Goal: Information Seeking & Learning: Learn about a topic

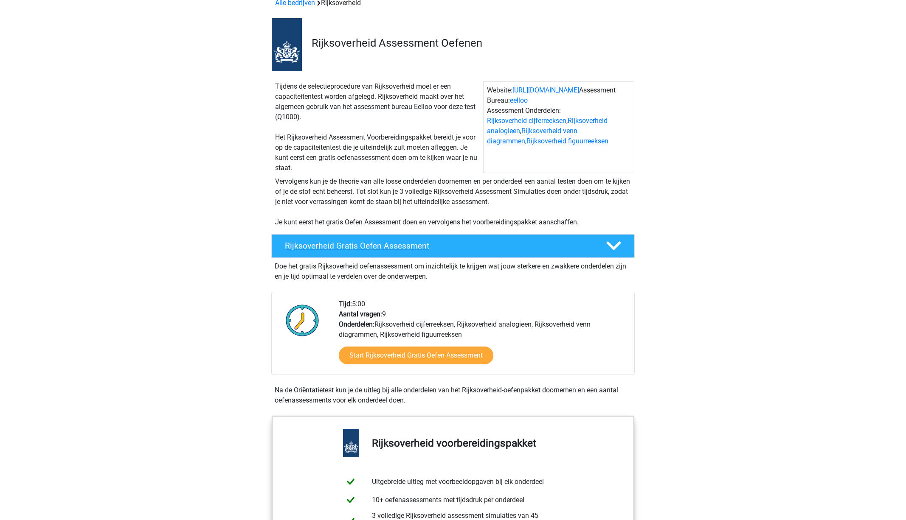
scroll to position [45, 0]
click at [612, 249] on polygon at bounding box center [613, 245] width 15 height 9
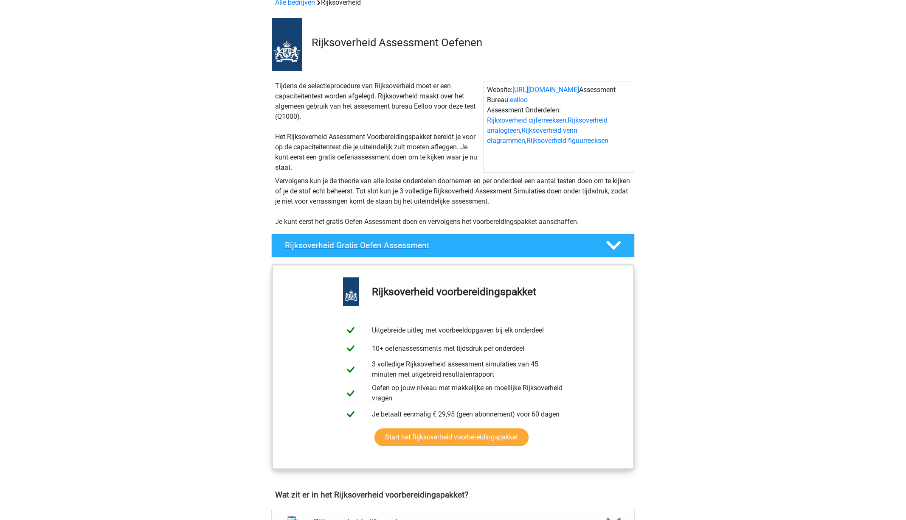
click at [612, 249] on polygon at bounding box center [613, 245] width 15 height 9
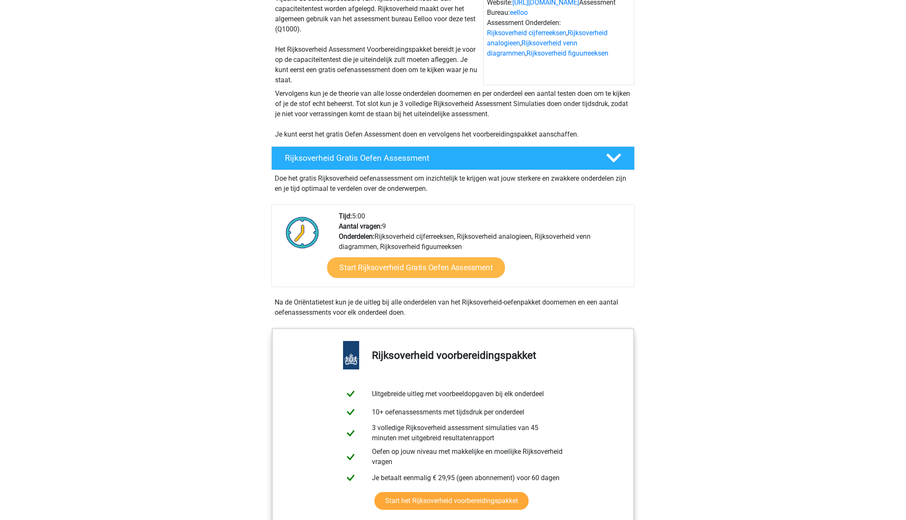
scroll to position [132, 0]
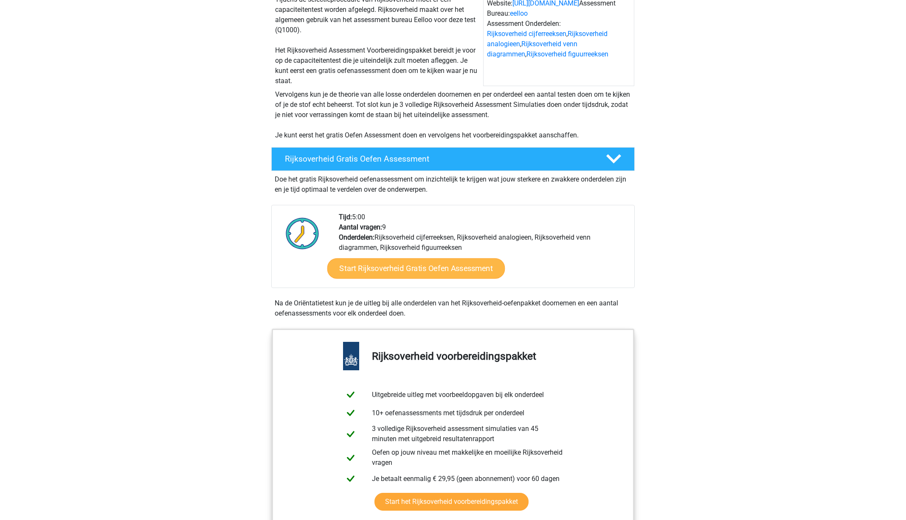
click at [463, 264] on link "Start Rijksoverheid Gratis Oefen Assessment" at bounding box center [416, 268] width 178 height 20
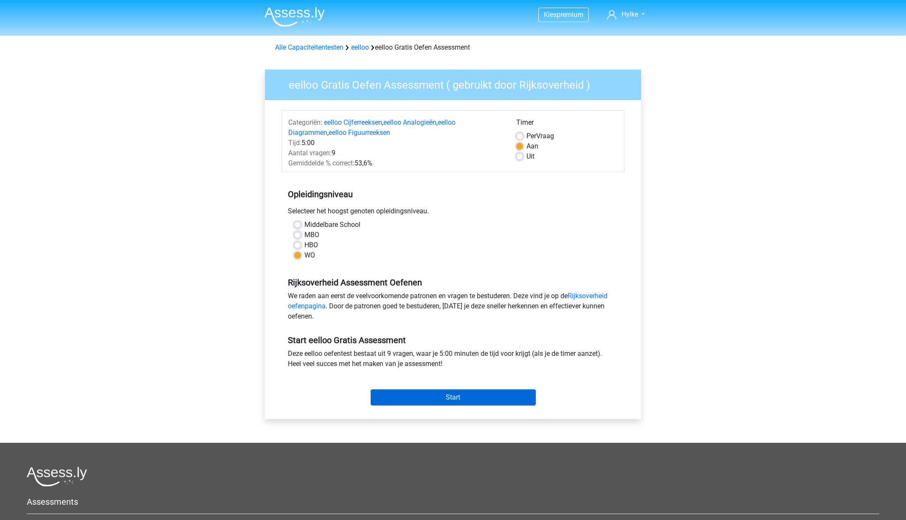
click at [467, 394] on input "Start" at bounding box center [452, 398] width 165 height 16
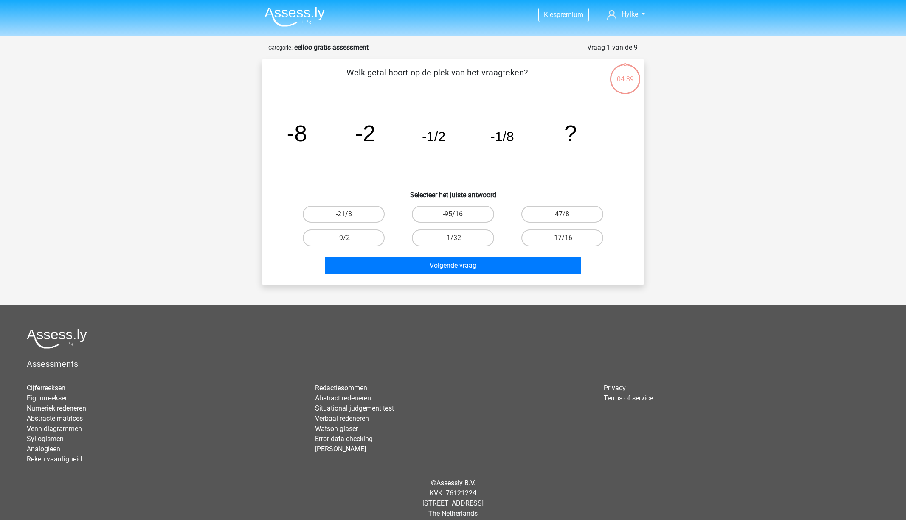
click at [457, 241] on input "-1/32" at bounding box center [456, 241] width 6 height 6
radio input "true"
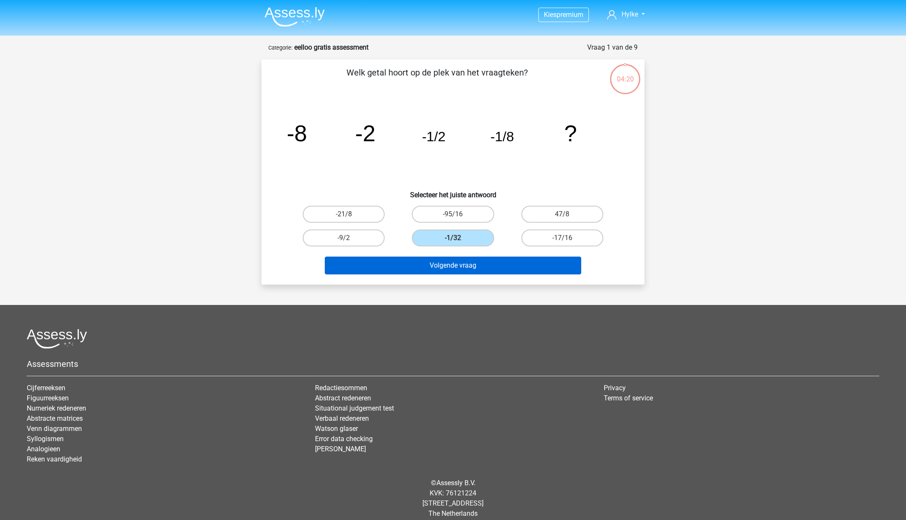
click at [460, 262] on button "Volgende vraag" at bounding box center [453, 266] width 257 height 18
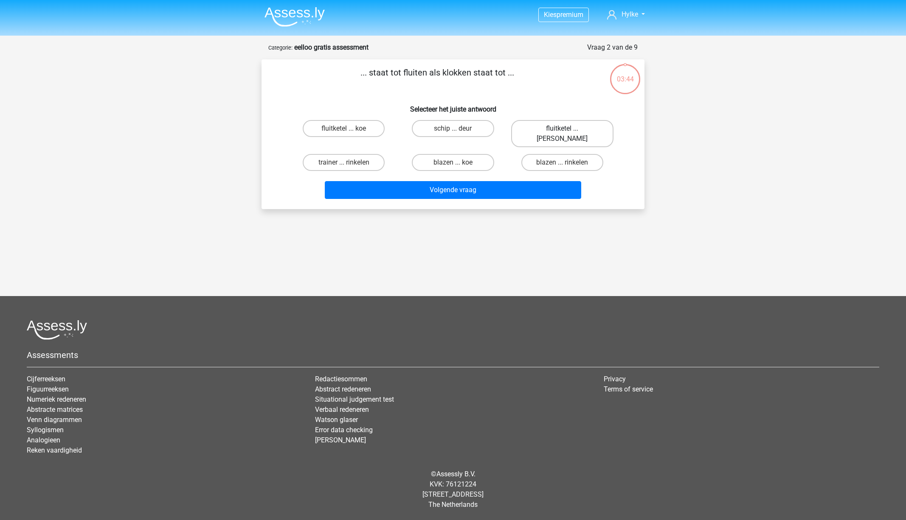
click at [558, 127] on label "fluitketel ... luiden" at bounding box center [562, 133] width 102 height 27
click at [562, 129] on input "fluitketel ... luiden" at bounding box center [565, 132] width 6 height 6
radio input "true"
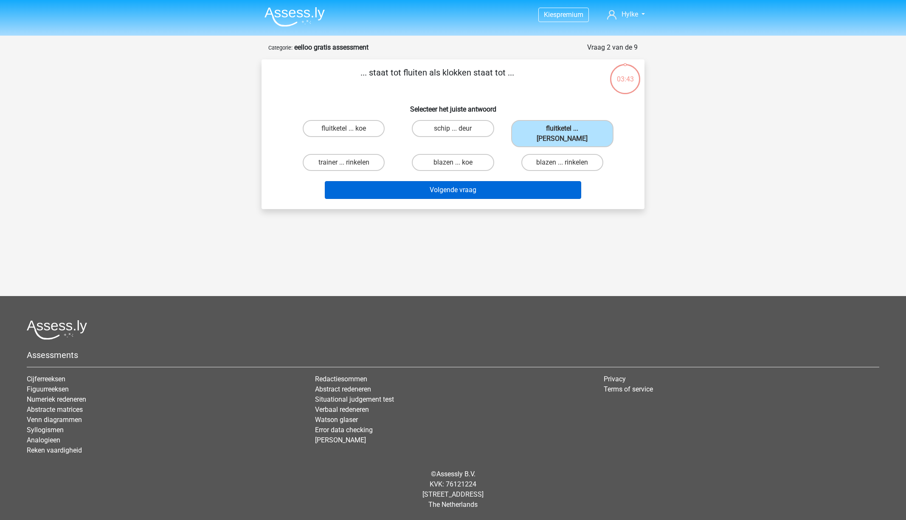
click at [488, 181] on button "Volgende vraag" at bounding box center [453, 190] width 257 height 18
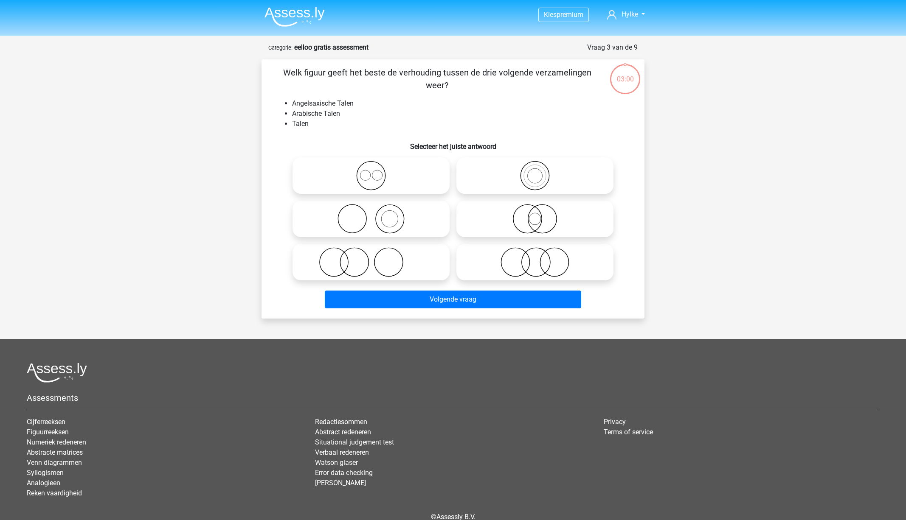
click at [530, 248] on icon at bounding box center [535, 262] width 150 height 30
click at [535, 252] on input "radio" at bounding box center [538, 255] width 6 height 6
radio input "true"
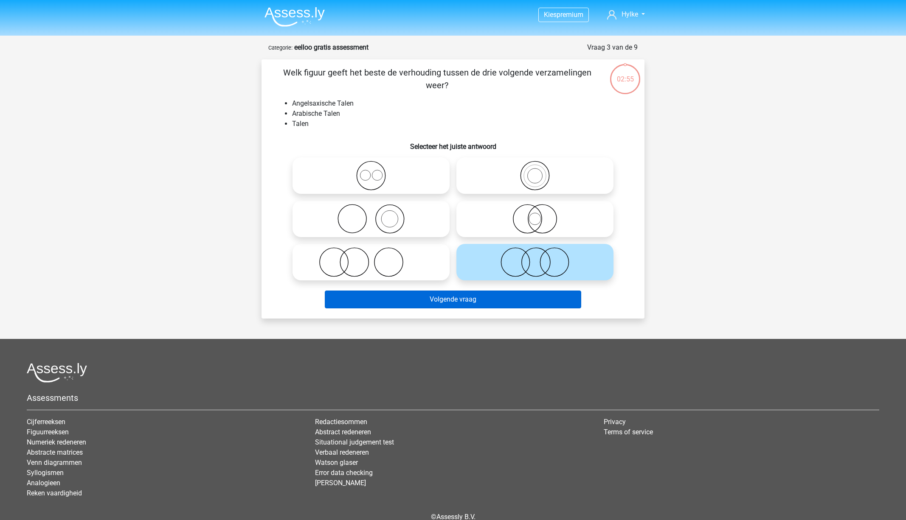
click at [533, 297] on button "Volgende vraag" at bounding box center [453, 300] width 257 height 18
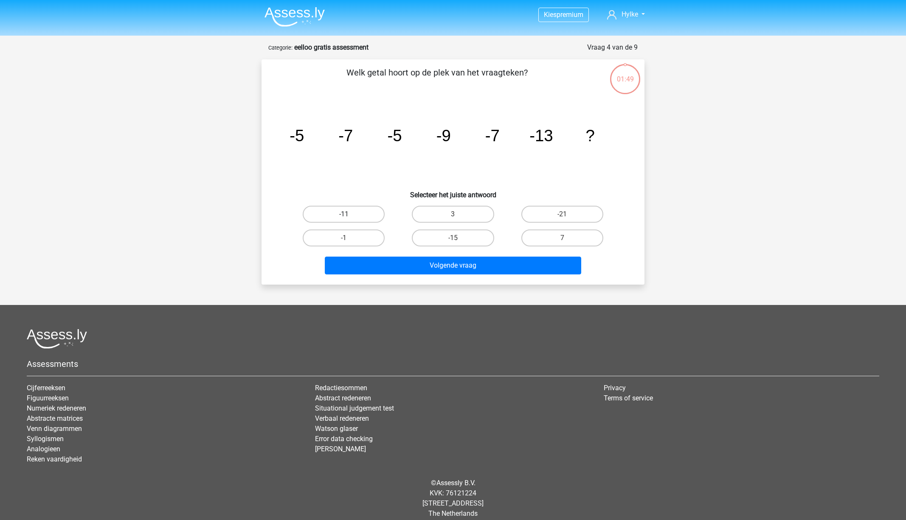
click at [353, 207] on label "-11" at bounding box center [344, 214] width 82 height 17
click at [349, 214] on input "-11" at bounding box center [347, 217] width 6 height 6
radio input "true"
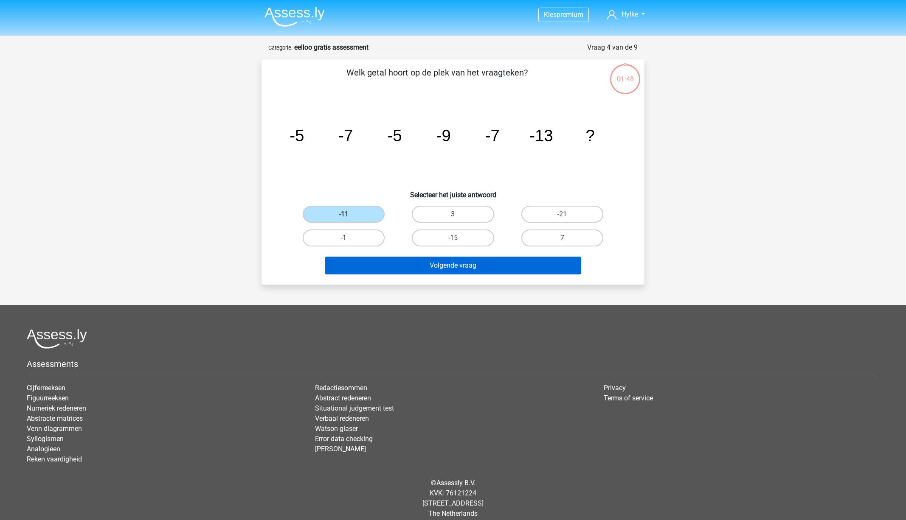
click at [462, 260] on button "Volgende vraag" at bounding box center [453, 266] width 257 height 18
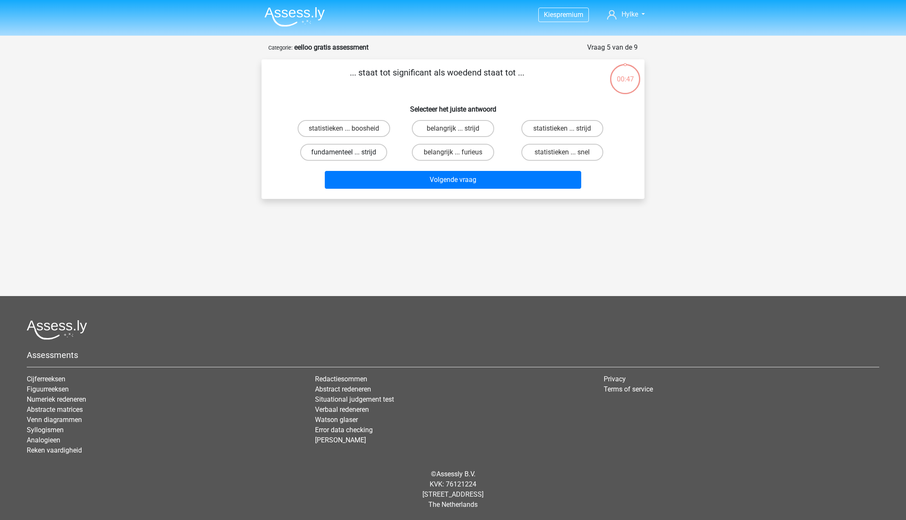
click at [349, 152] on label "fundamenteel ... strijd" at bounding box center [343, 152] width 87 height 17
click at [349, 152] on input "fundamenteel ... strijd" at bounding box center [347, 155] width 6 height 6
radio input "true"
click at [445, 186] on button "Volgende vraag" at bounding box center [453, 180] width 257 height 18
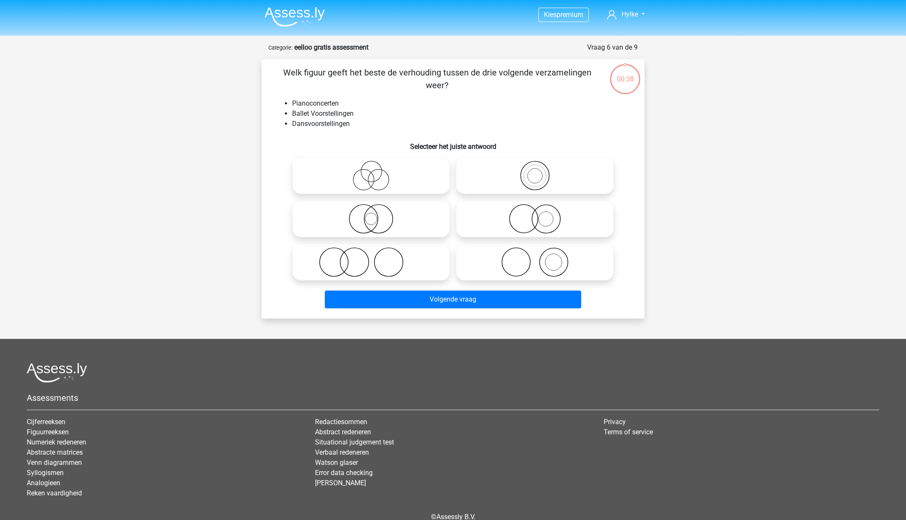
click at [364, 263] on icon at bounding box center [371, 262] width 150 height 30
click at [371, 258] on input "radio" at bounding box center [374, 255] width 6 height 6
radio input "true"
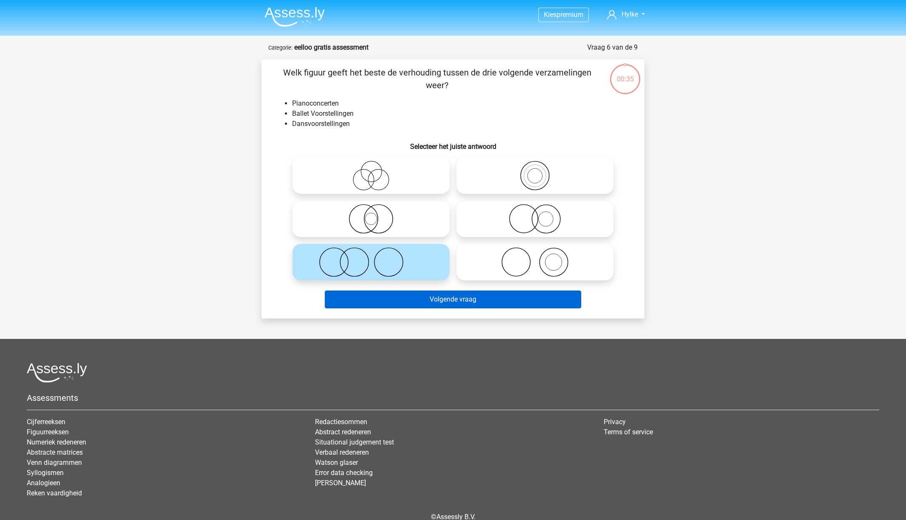
click at [457, 300] on button "Volgende vraag" at bounding box center [453, 300] width 257 height 18
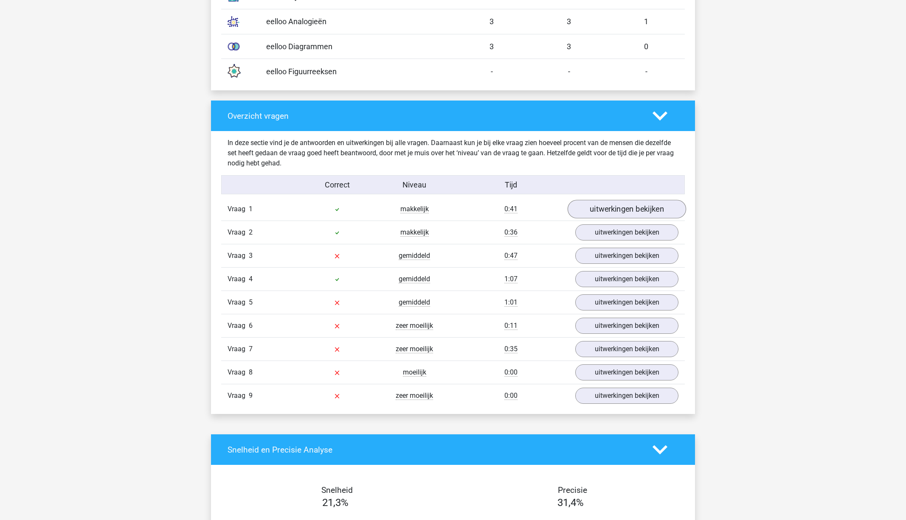
scroll to position [774, 0]
click at [620, 258] on link "uitwerkingen bekijken" at bounding box center [626, 255] width 118 height 19
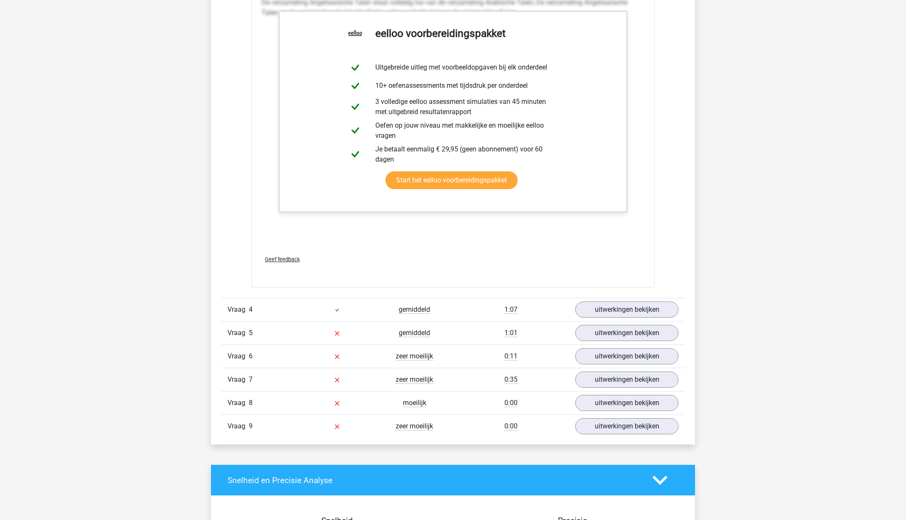
scroll to position [1288, 0]
click at [626, 339] on link "uitwerkingen bekijken" at bounding box center [626, 333] width 118 height 19
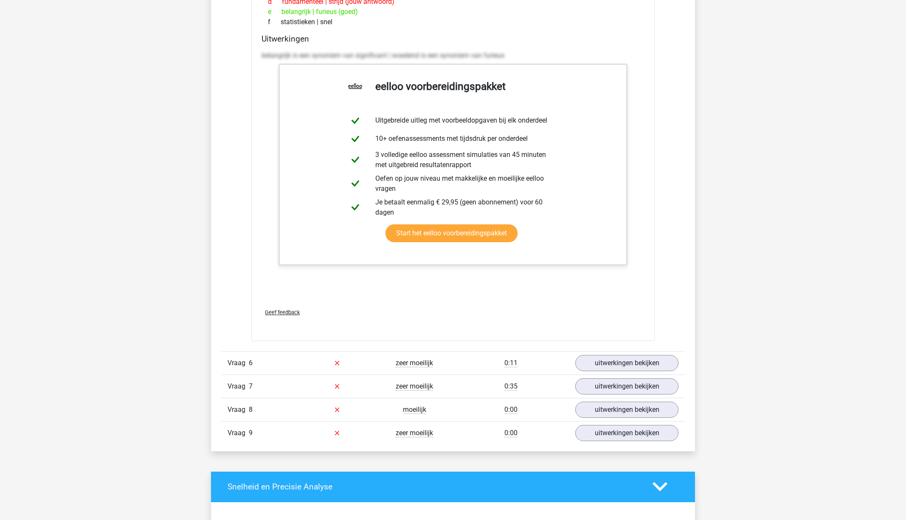
scroll to position [1722, 0]
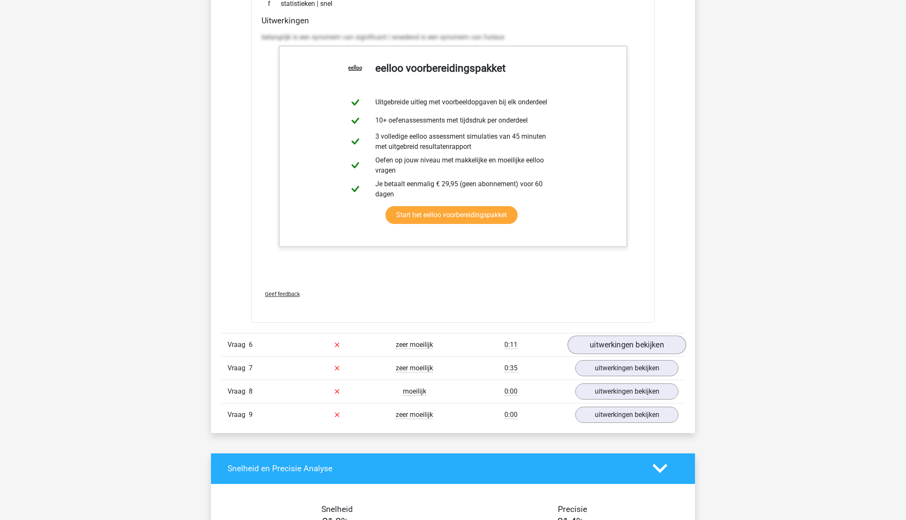
click at [627, 340] on link "uitwerkingen bekijken" at bounding box center [626, 345] width 118 height 19
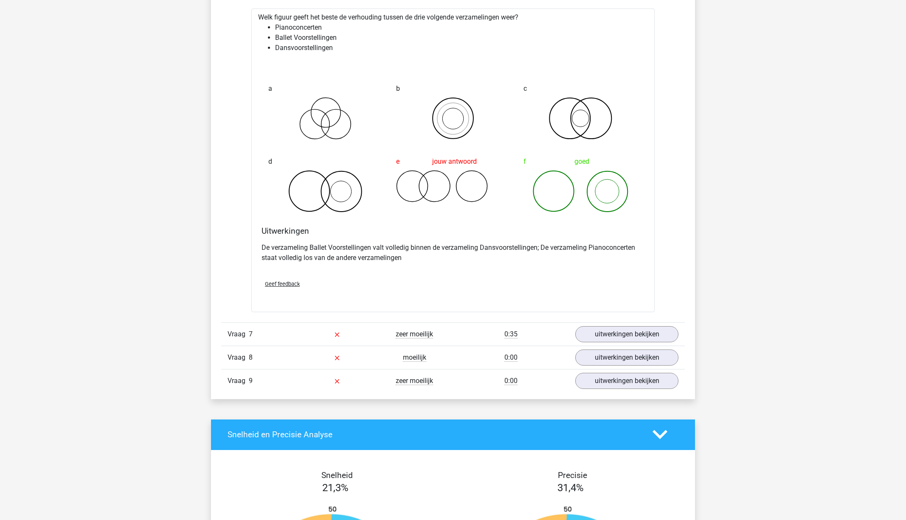
scroll to position [2082, 0]
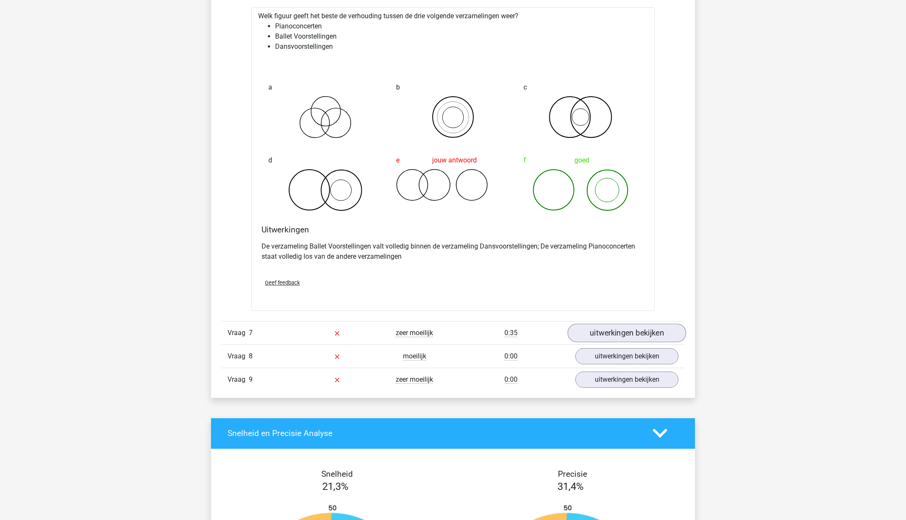
click at [631, 334] on link "uitwerkingen bekijken" at bounding box center [626, 333] width 118 height 19
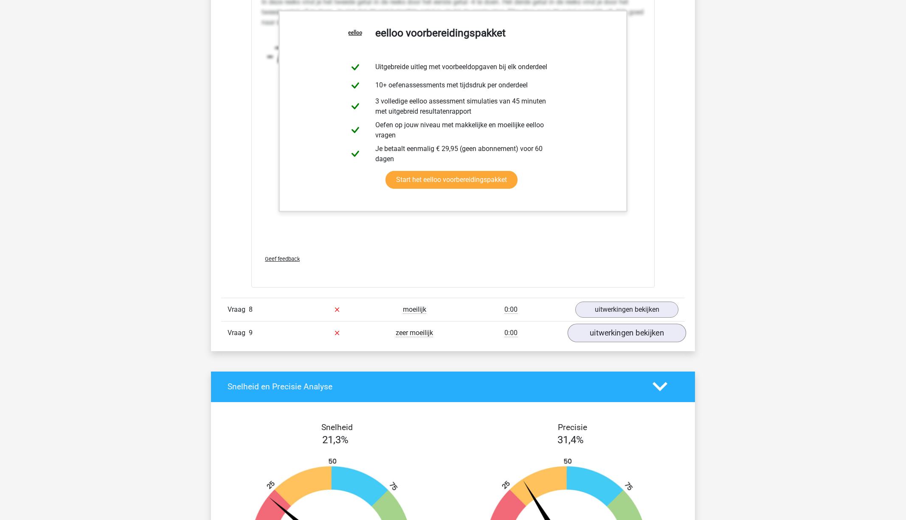
scroll to position [2650, 0]
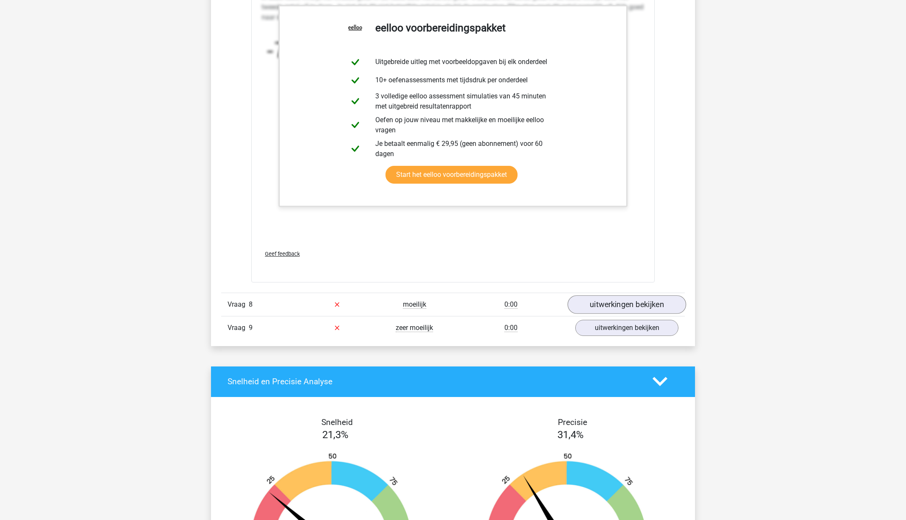
click at [650, 307] on link "uitwerkingen bekijken" at bounding box center [626, 304] width 118 height 19
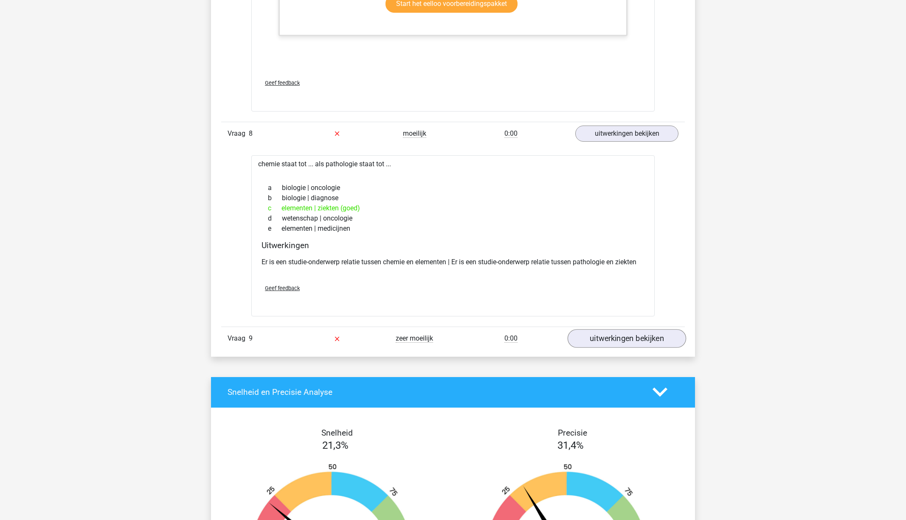
scroll to position [2823, 0]
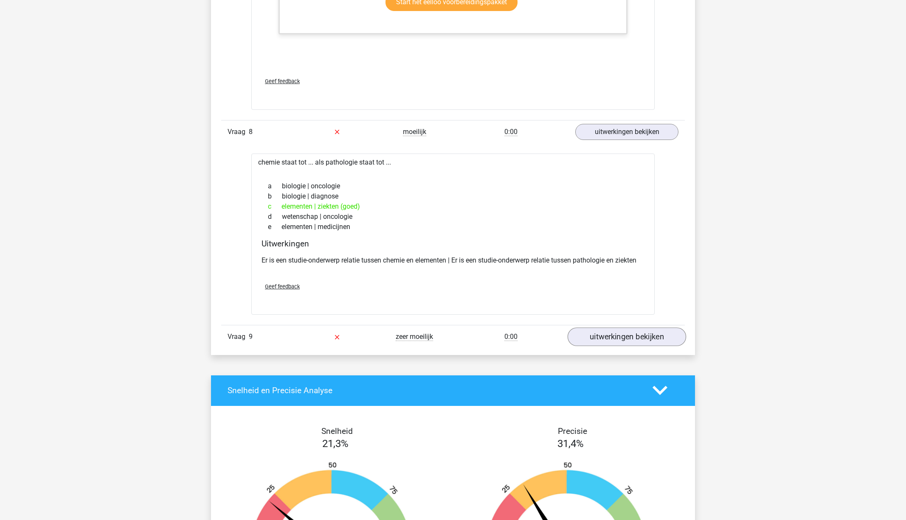
click at [624, 339] on link "uitwerkingen bekijken" at bounding box center [626, 337] width 118 height 19
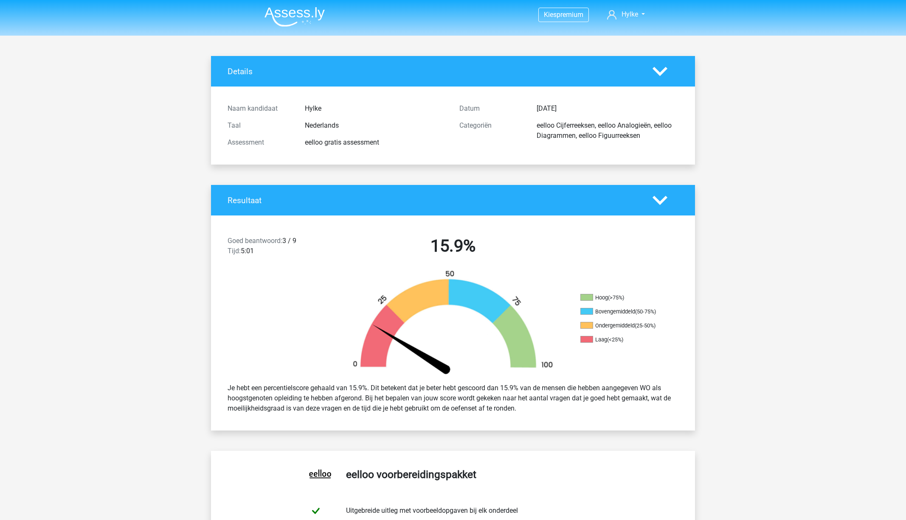
scroll to position [0, 0]
